Goal: Information Seeking & Learning: Compare options

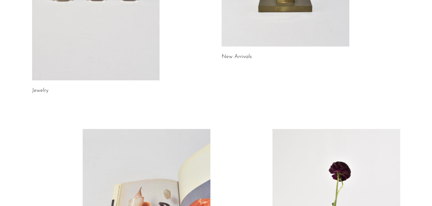
scroll to position [74, 0]
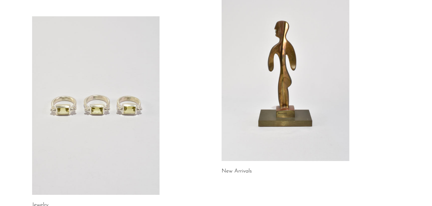
click at [65, 105] on link at bounding box center [96, 105] width 128 height 179
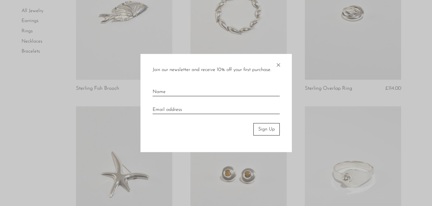
scroll to position [601, 0]
click at [279, 66] on span "×" at bounding box center [278, 63] width 6 height 19
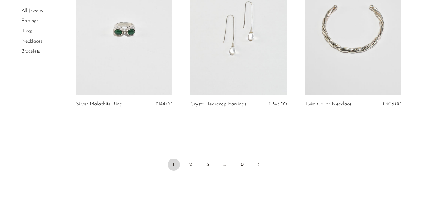
scroll to position [1939, 0]
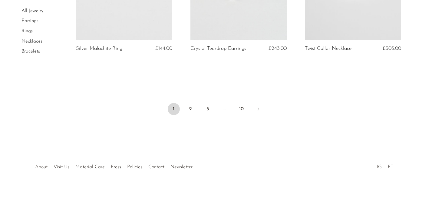
click at [40, 167] on link "About" at bounding box center [41, 167] width 12 height 5
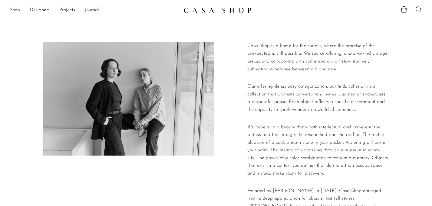
click at [12, 12] on link "Shop" at bounding box center [15, 10] width 10 height 8
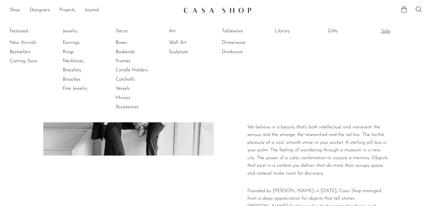
click at [386, 32] on link "Sale" at bounding box center [403, 31] width 45 height 7
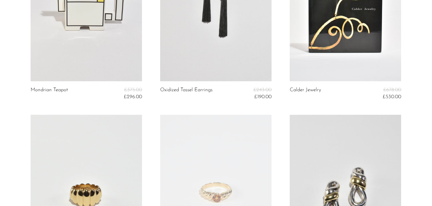
scroll to position [1214, 0]
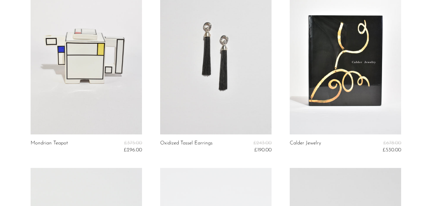
click at [110, 94] on link at bounding box center [86, 57] width 111 height 156
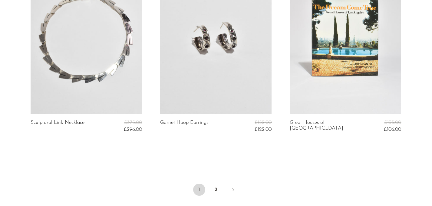
scroll to position [2184, 0]
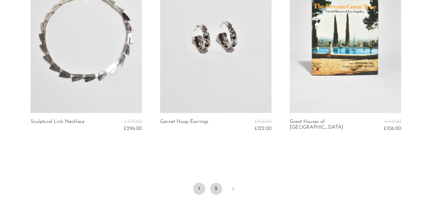
click at [217, 190] on link "2" at bounding box center [216, 189] width 12 height 12
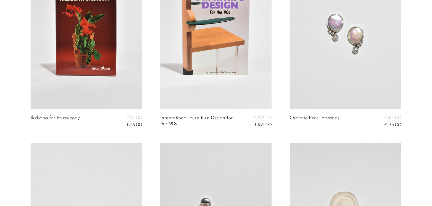
scroll to position [111, 0]
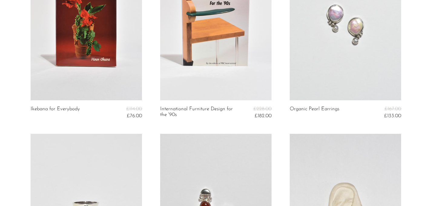
click at [325, 64] on link at bounding box center [345, 23] width 111 height 156
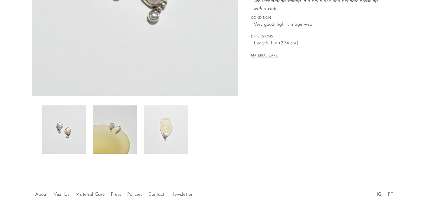
scroll to position [160, 0]
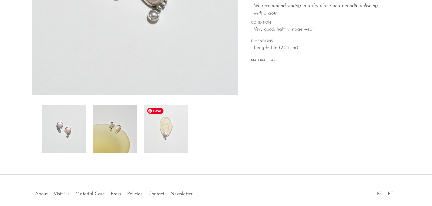
click at [160, 134] on img at bounding box center [166, 129] width 44 height 48
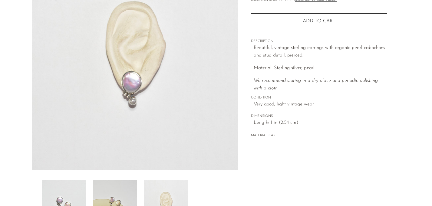
scroll to position [83, 0]
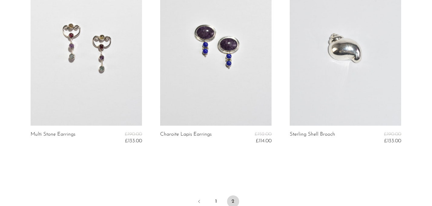
scroll to position [875, 0]
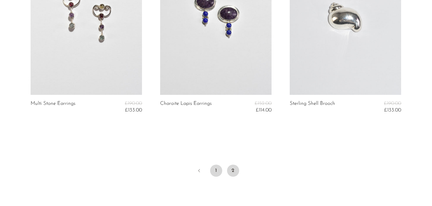
click at [216, 169] on link "1" at bounding box center [216, 171] width 12 height 12
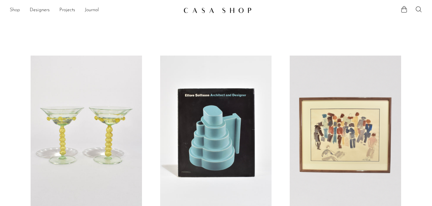
click at [15, 12] on link "Shop" at bounding box center [15, 10] width 10 height 8
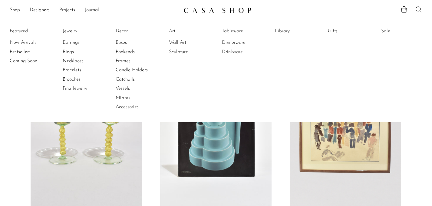
click at [15, 49] on link "Bestsellers" at bounding box center [32, 52] width 45 height 7
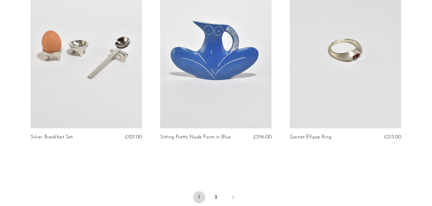
scroll to position [2149, 0]
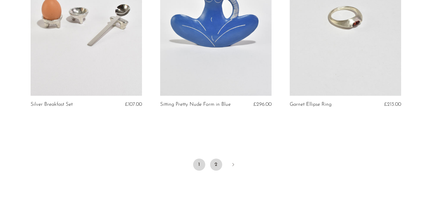
click at [216, 159] on link "2" at bounding box center [216, 165] width 12 height 12
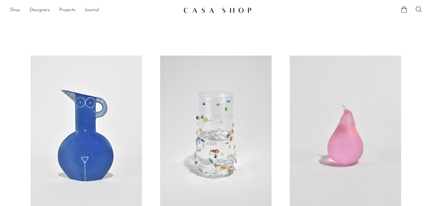
click at [13, 8] on link "Shop" at bounding box center [15, 10] width 10 height 8
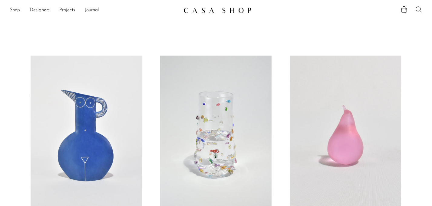
click at [14, 13] on link "Shop" at bounding box center [15, 10] width 10 height 8
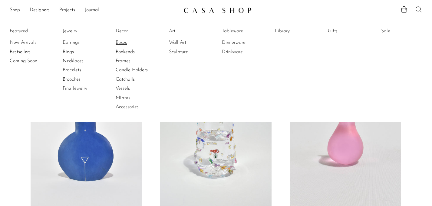
click at [122, 43] on link "Boxes" at bounding box center [138, 42] width 45 height 7
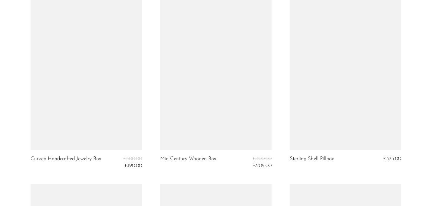
scroll to position [1531, 0]
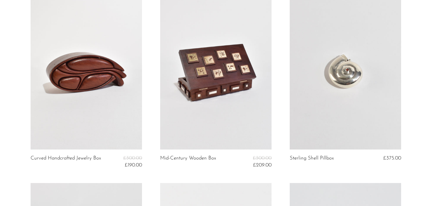
click at [75, 84] on link at bounding box center [86, 72] width 111 height 156
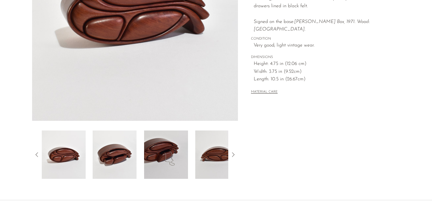
scroll to position [135, 0]
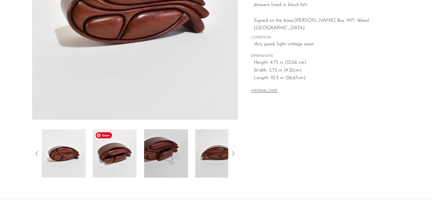
click at [110, 160] on img at bounding box center [115, 154] width 44 height 48
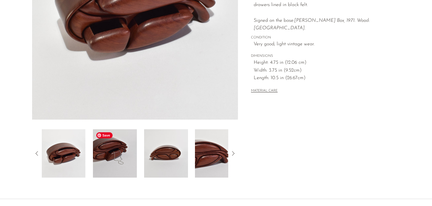
click at [135, 155] on img at bounding box center [115, 154] width 44 height 48
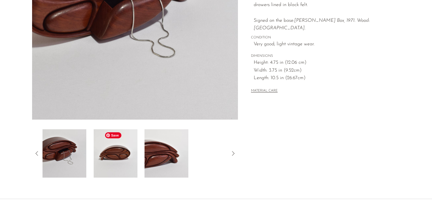
click at [137, 157] on img at bounding box center [116, 154] width 44 height 48
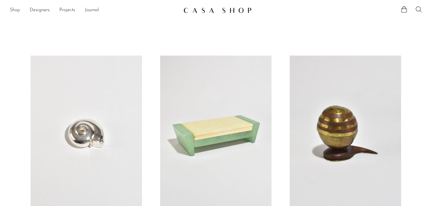
click at [11, 9] on link "Shop" at bounding box center [15, 10] width 10 height 8
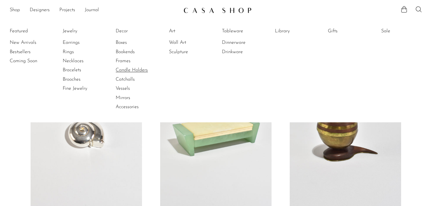
click at [133, 69] on link "Candle Holders" at bounding box center [138, 70] width 45 height 7
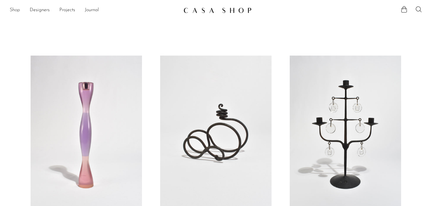
click at [12, 10] on link "Shop" at bounding box center [15, 10] width 10 height 8
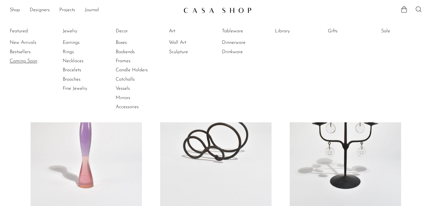
click at [29, 61] on link "Coming Soon" at bounding box center [32, 61] width 45 height 7
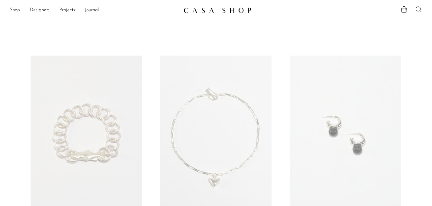
click at [18, 10] on link "Shop" at bounding box center [15, 10] width 10 height 8
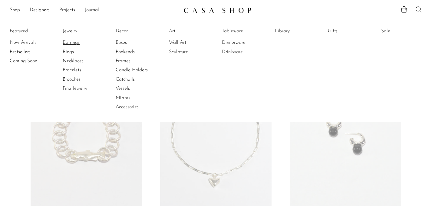
click at [69, 43] on link "Earrings" at bounding box center [85, 42] width 45 height 7
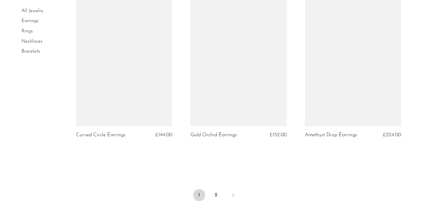
scroll to position [1917, 0]
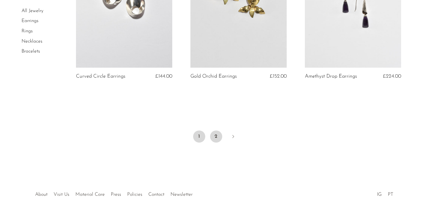
click at [213, 138] on link "2" at bounding box center [216, 137] width 12 height 12
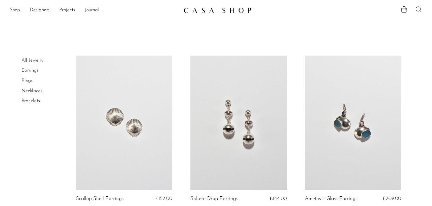
click at [10, 9] on link "Shop" at bounding box center [15, 10] width 10 height 8
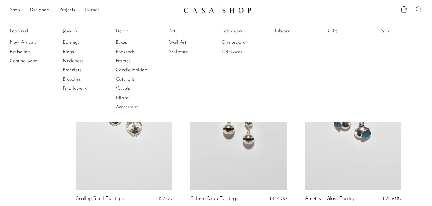
click at [388, 28] on link "Sale" at bounding box center [403, 31] width 45 height 7
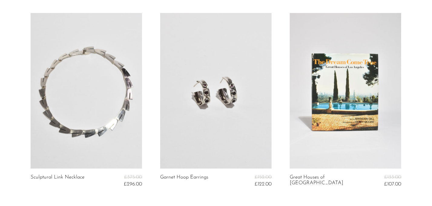
scroll to position [2265, 0]
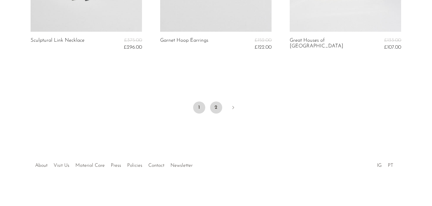
click at [216, 106] on link "2" at bounding box center [216, 108] width 12 height 12
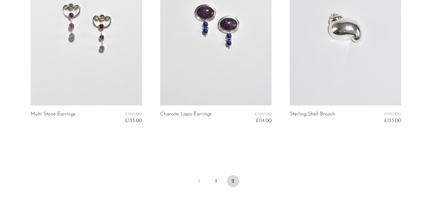
scroll to position [872, 0]
